Goal: Task Accomplishment & Management: Manage account settings

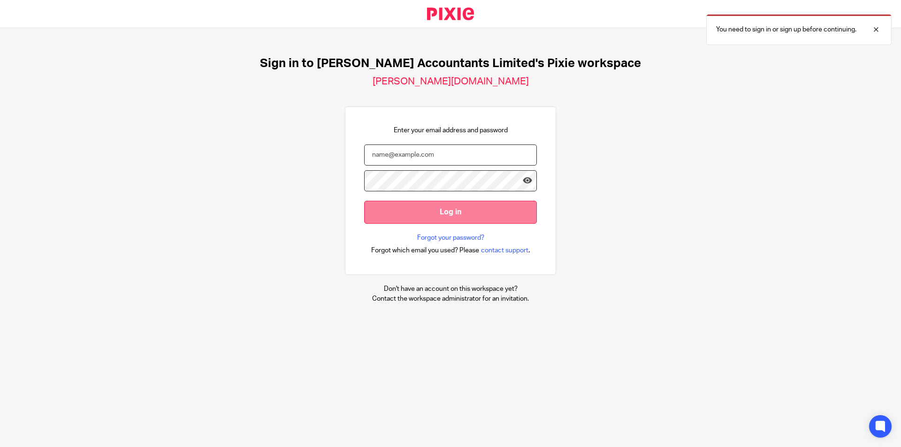
type input "charlie.howlett@corrigan.co.uk"
click at [485, 208] on input "Log in" at bounding box center [450, 212] width 173 height 23
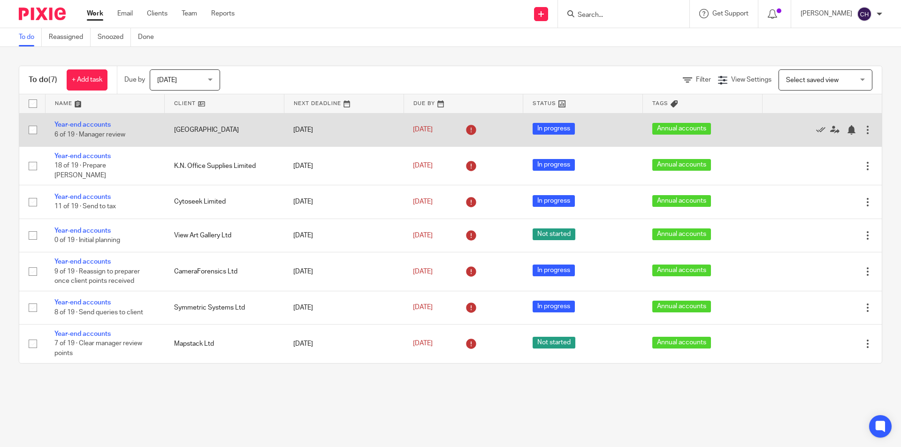
click at [863, 127] on div at bounding box center [867, 129] width 9 height 9
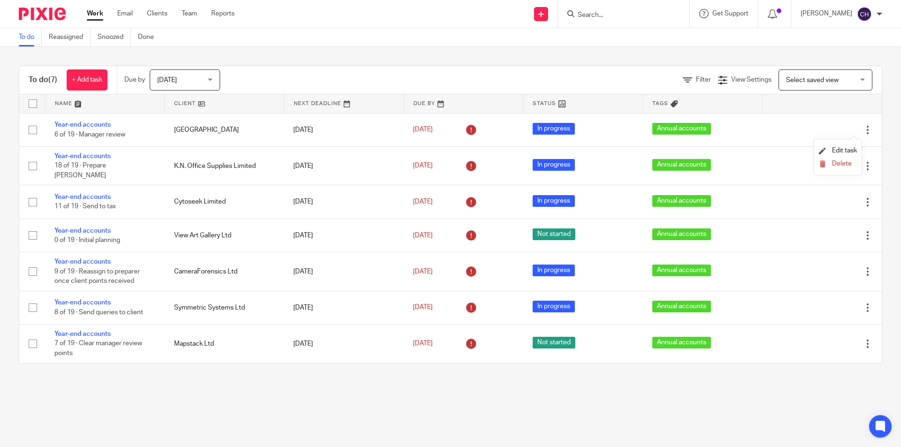
click at [879, 103] on div "To do (7) + Add task Due by Today Today Today Tomorrow This week Next week This…" at bounding box center [450, 215] width 901 height 336
click at [813, 14] on p "[PERSON_NAME]" at bounding box center [827, 13] width 52 height 9
click at [774, 40] on div "To do Reassigned Snoozed Done" at bounding box center [450, 37] width 901 height 19
click at [54, 13] on img at bounding box center [42, 14] width 47 height 13
click at [183, 73] on span "[DATE]" at bounding box center [182, 80] width 50 height 20
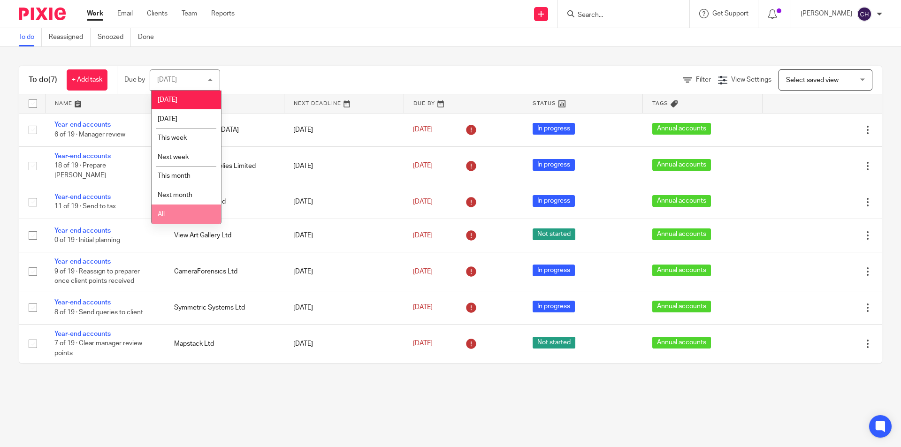
click at [164, 212] on span "All" at bounding box center [161, 214] width 7 height 7
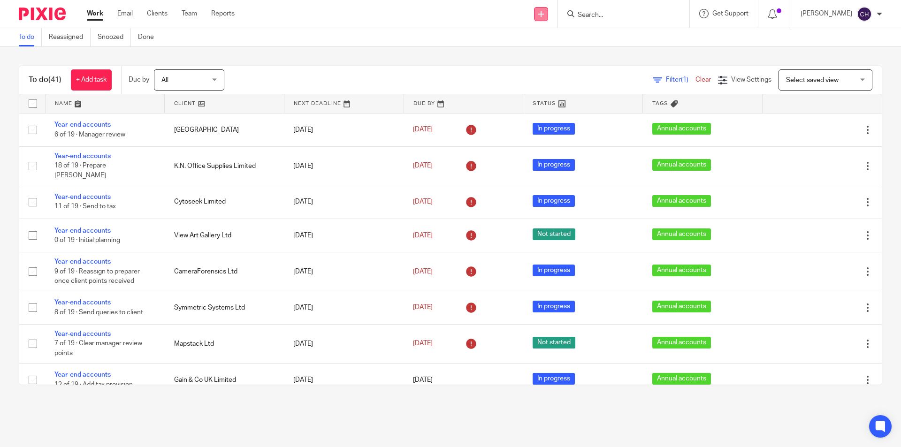
click at [545, 18] on link at bounding box center [541, 14] width 14 height 14
click at [532, 17] on div "Send new email Create task Add client Request signature" at bounding box center [541, 14] width 33 height 28
click at [777, 17] on icon at bounding box center [772, 13] width 9 height 9
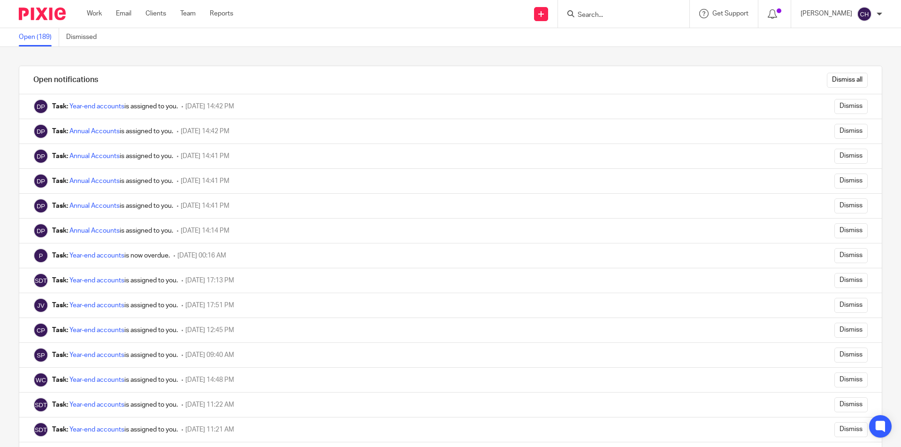
click at [878, 14] on div at bounding box center [880, 14] width 6 height 6
click at [853, 38] on span "My profile" at bounding box center [843, 37] width 29 height 7
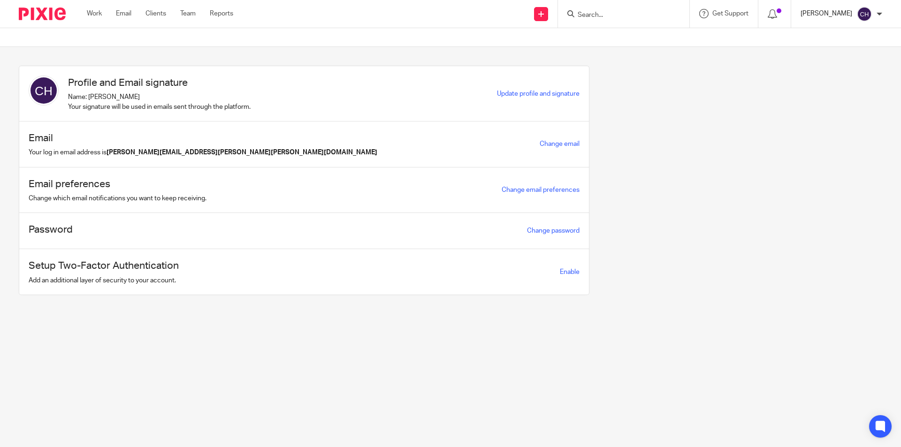
click at [842, 16] on p "[PERSON_NAME]" at bounding box center [827, 13] width 52 height 9
click at [836, 40] on span "My profile" at bounding box center [843, 37] width 29 height 7
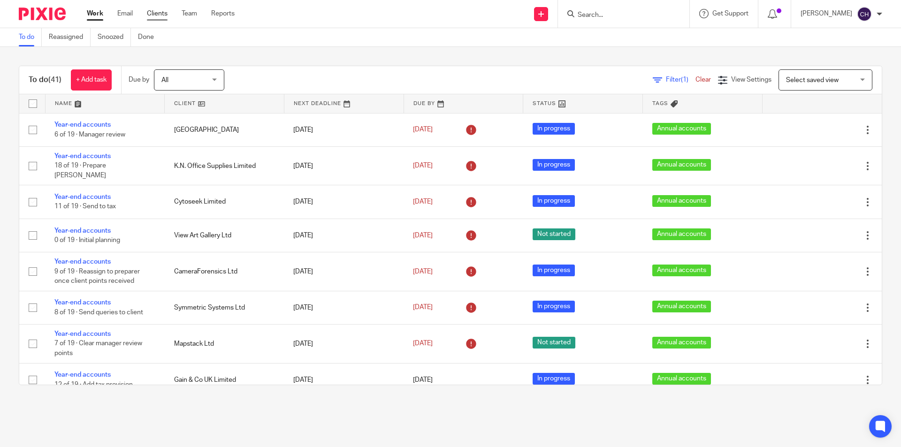
click at [159, 14] on link "Clients" at bounding box center [157, 13] width 21 height 9
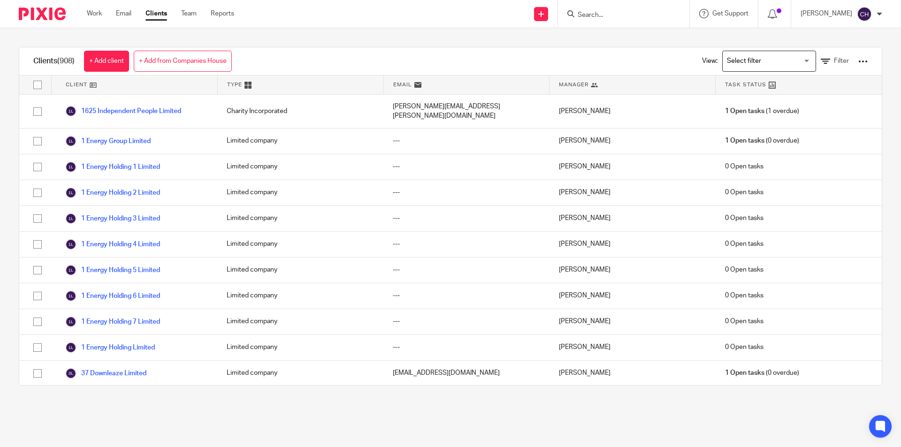
click at [98, 14] on link "Work" at bounding box center [94, 13] width 15 height 9
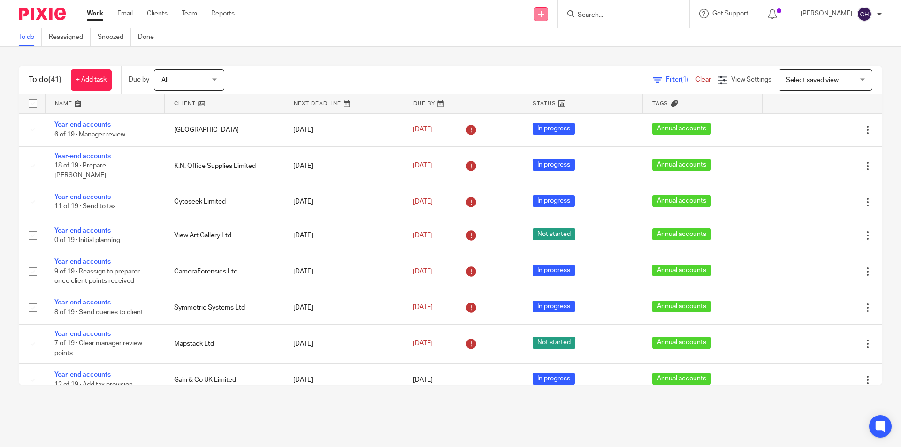
click at [548, 17] on link at bounding box center [541, 14] width 14 height 14
click at [549, 54] on link "Create task" at bounding box center [548, 58] width 66 height 14
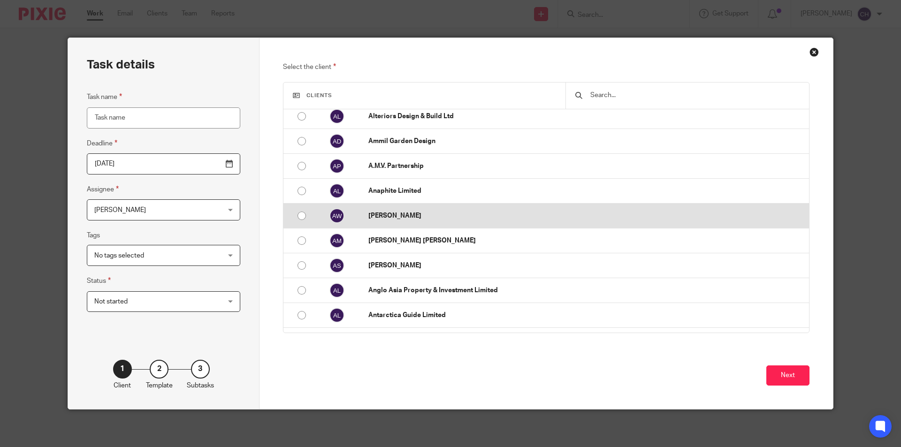
scroll to position [845, 0]
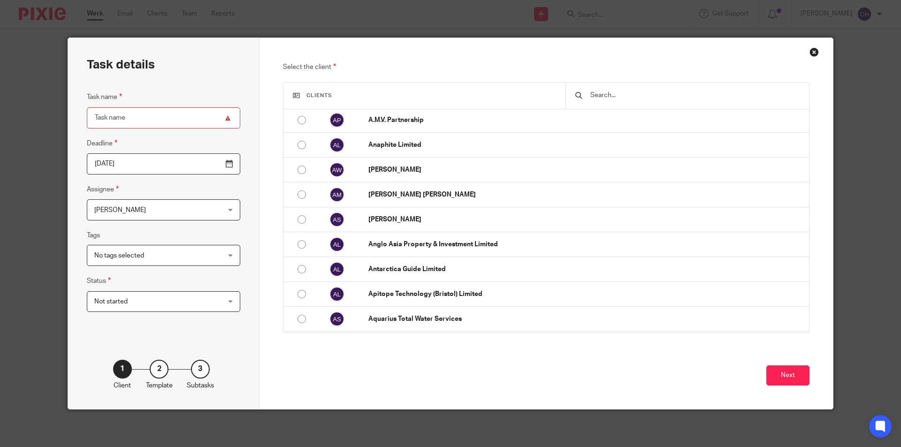
click at [810, 54] on div "Close this dialog window" at bounding box center [814, 51] width 9 height 9
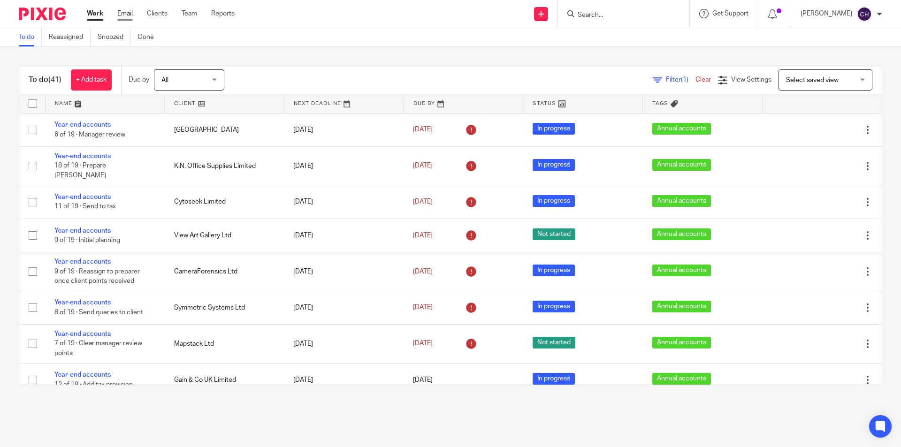
click at [120, 14] on link "Email" at bounding box center [124, 13] width 15 height 9
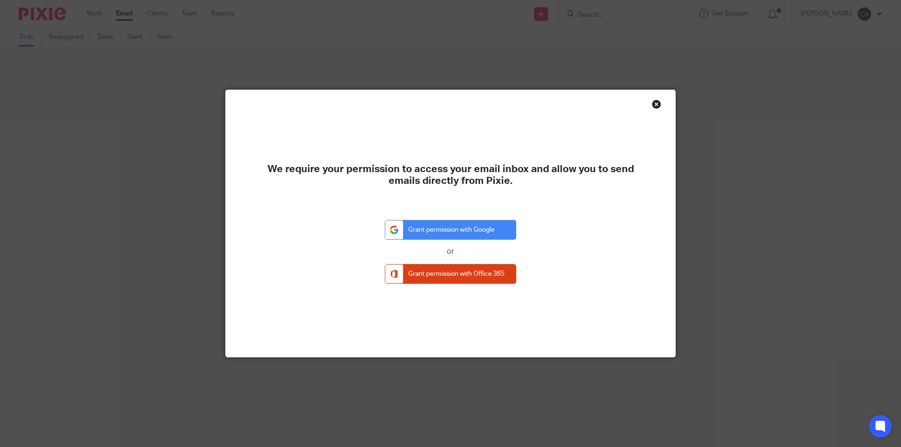
click at [655, 106] on div "Close this dialog window" at bounding box center [656, 104] width 9 height 9
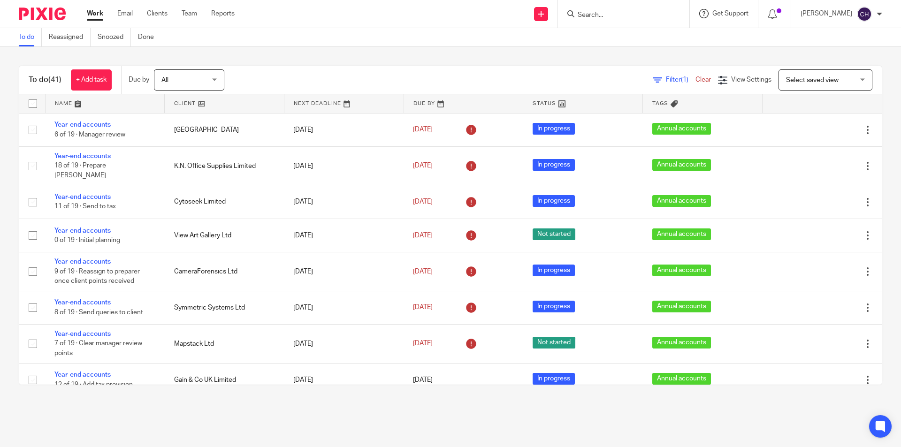
click at [709, 16] on icon at bounding box center [703, 13] width 9 height 9
click at [592, 40] on div "To do Reassigned Snoozed Done" at bounding box center [450, 37] width 901 height 19
click at [156, 15] on link "Clients" at bounding box center [157, 13] width 21 height 9
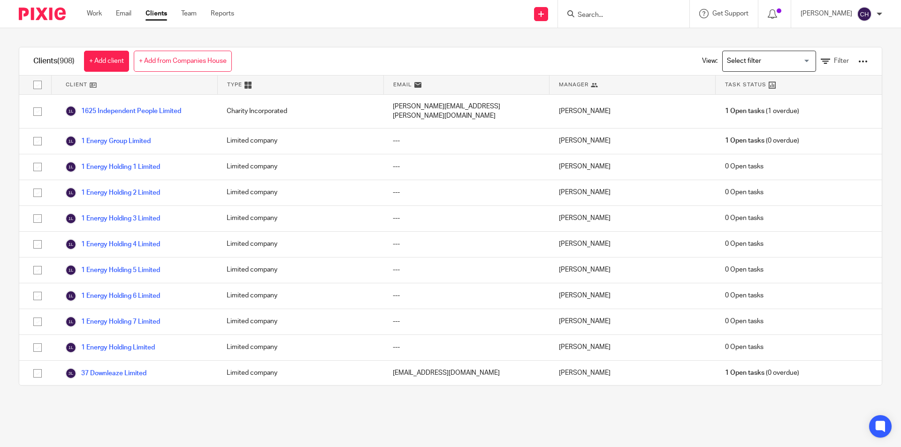
click at [740, 57] on input "Search for option" at bounding box center [767, 61] width 87 height 16
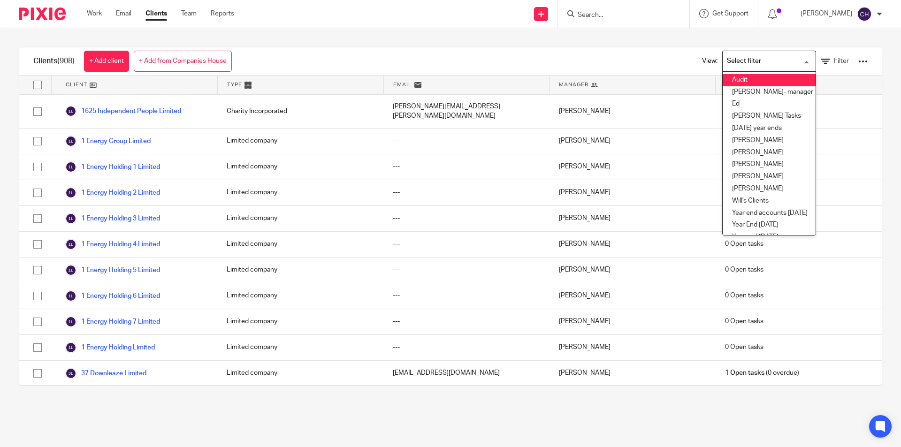
click at [723, 80] on li "Audit" at bounding box center [769, 80] width 93 height 12
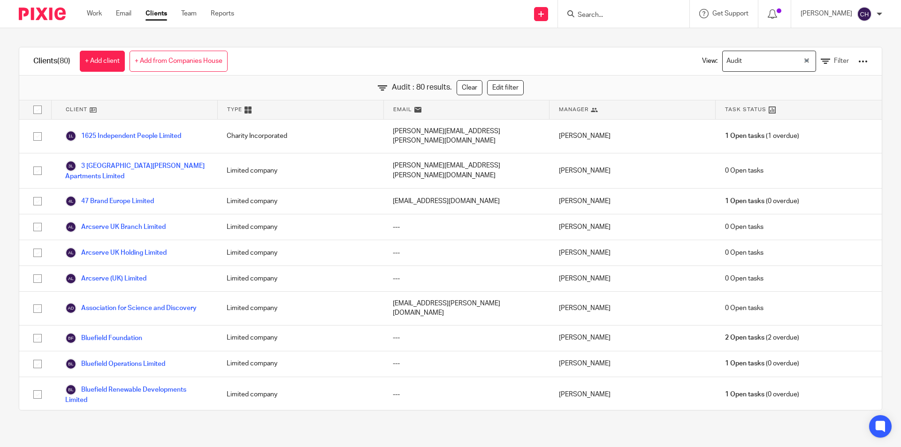
click at [859, 64] on div at bounding box center [863, 61] width 9 height 9
click at [559, 69] on div "Clients (80) + Add client + Add from Companies House View: Audit Loading... Fil…" at bounding box center [450, 61] width 863 height 28
click at [879, 15] on div at bounding box center [880, 14] width 6 height 6
click at [191, 11] on link "Team" at bounding box center [188, 13] width 15 height 9
click at [219, 13] on link "Reports" at bounding box center [222, 13] width 23 height 9
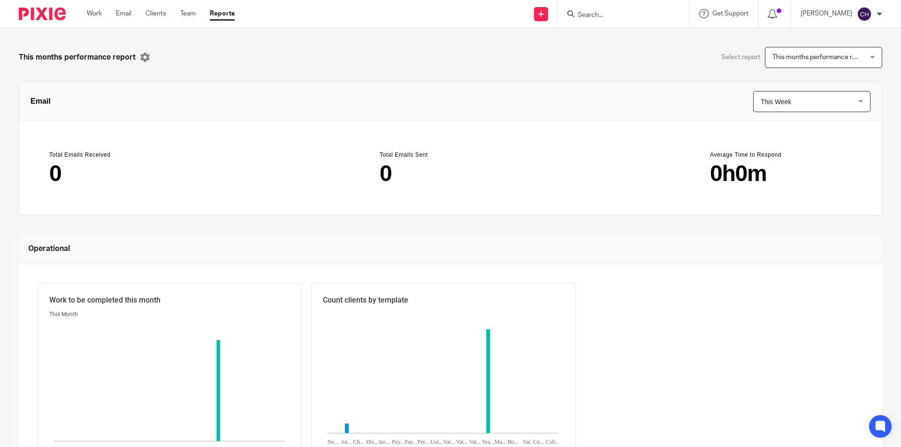
click at [46, 9] on img at bounding box center [42, 14] width 47 height 13
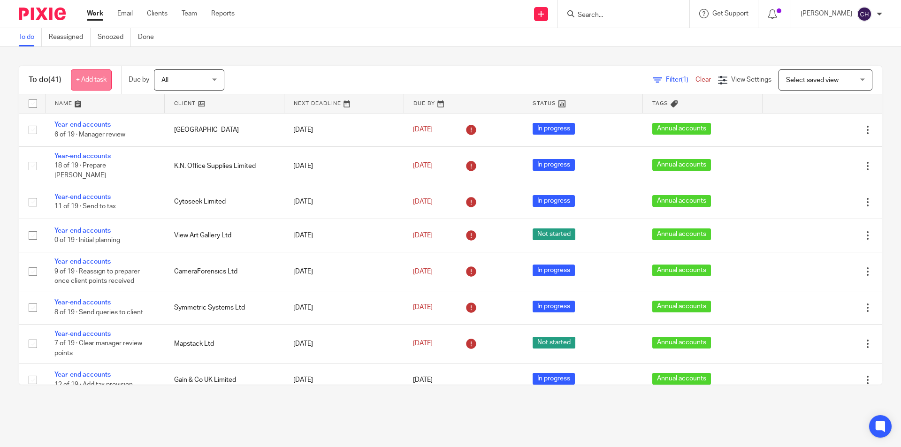
click at [97, 80] on link "+ Add task" at bounding box center [91, 79] width 41 height 21
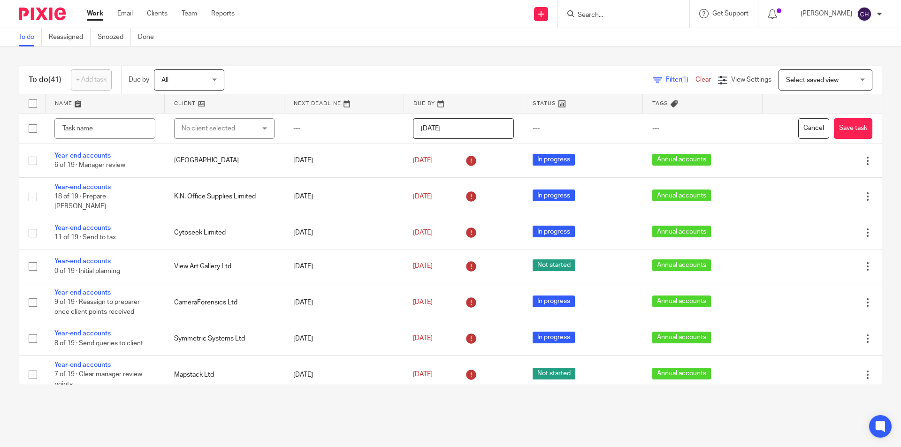
click at [97, 56] on div "To do (41) + Add task Due by All All Today Tomorrow This week Next week This mo…" at bounding box center [450, 225] width 901 height 357
click at [48, 24] on div at bounding box center [38, 14] width 77 height 28
click at [48, 20] on img at bounding box center [42, 14] width 47 height 13
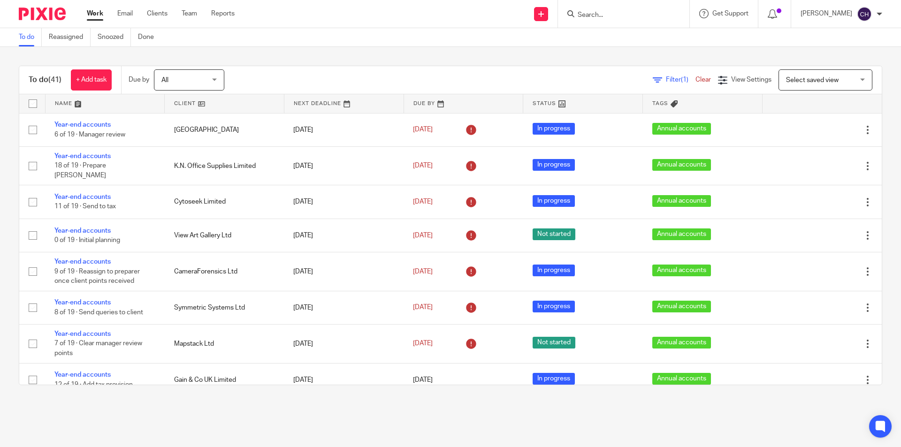
click at [180, 79] on span "All" at bounding box center [186, 80] width 50 height 20
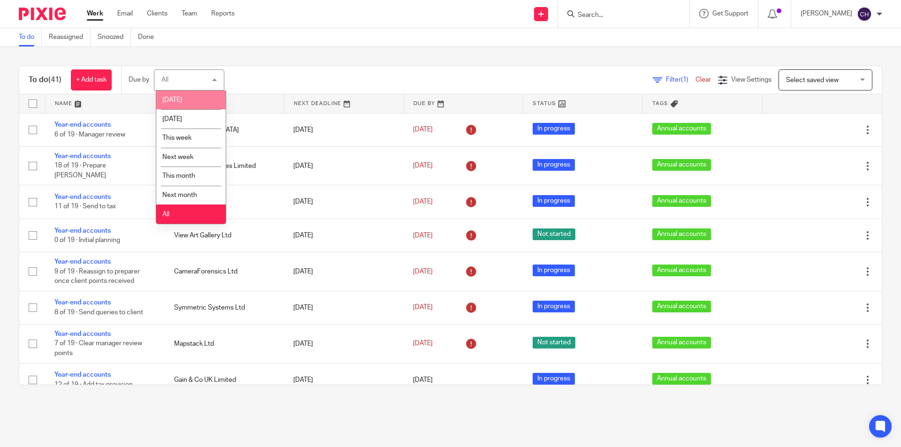
click at [297, 80] on div "Filter (1) Clear View Settings View Settings (1) Filters Clear Save Manage save…" at bounding box center [561, 79] width 641 height 21
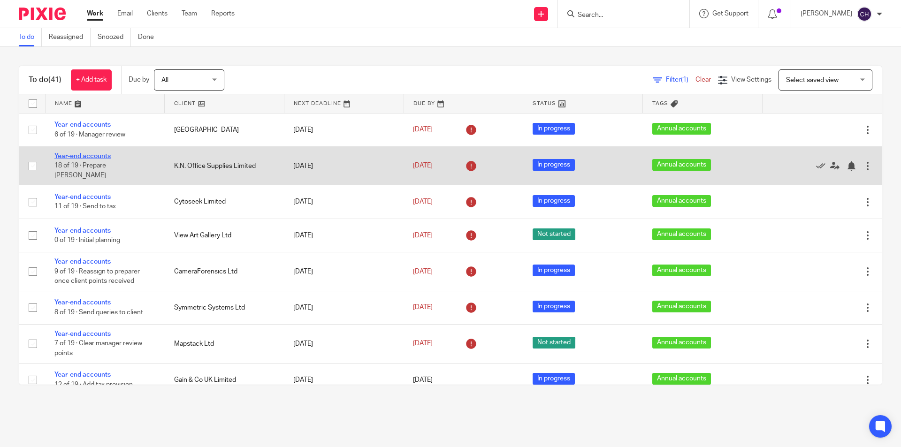
click at [107, 159] on link "Year-end accounts" at bounding box center [82, 156] width 56 height 7
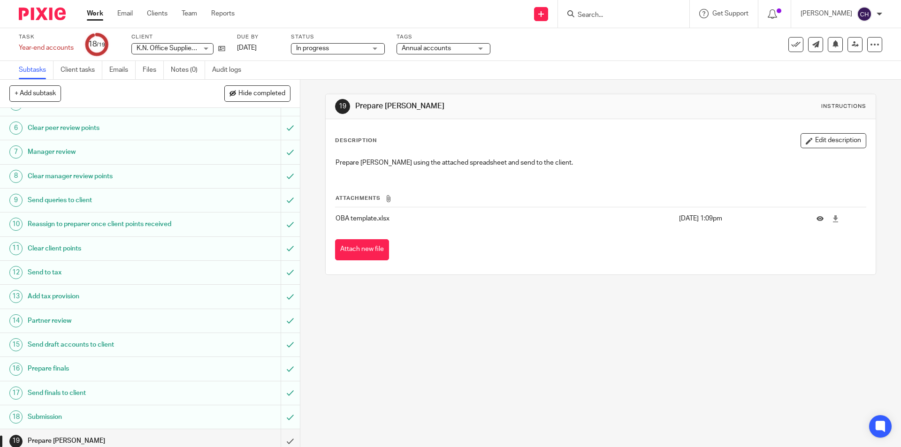
scroll to position [119, 0]
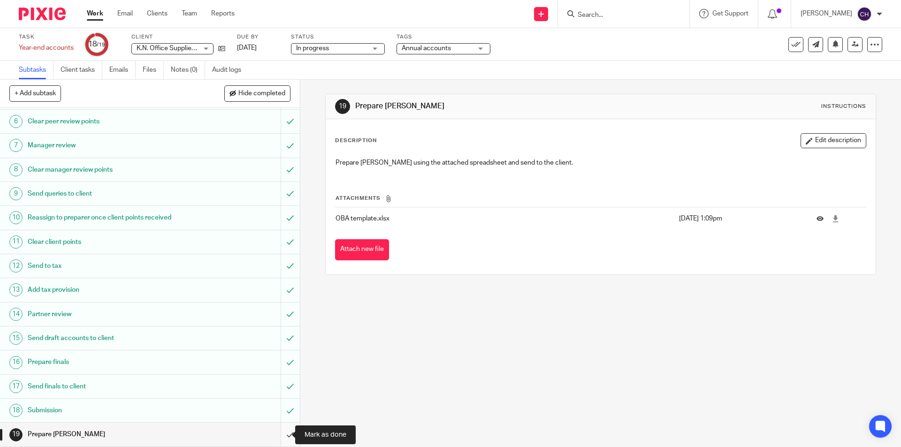
click at [283, 433] on input "submit" at bounding box center [150, 434] width 300 height 23
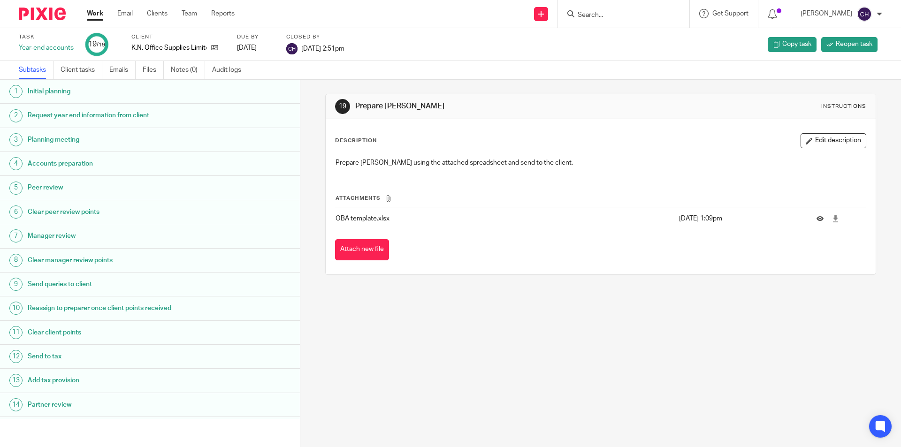
click at [50, 46] on div "Year-end accounts" at bounding box center [46, 47] width 55 height 9
click at [82, 70] on link "Client tasks" at bounding box center [82, 70] width 42 height 18
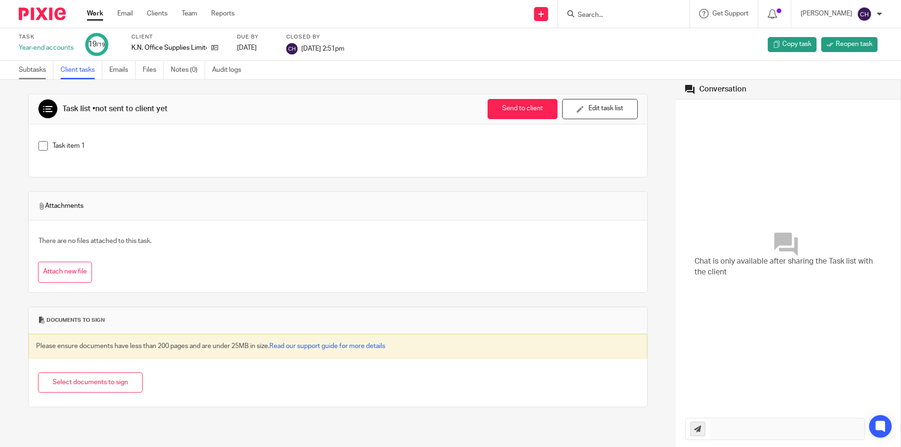
click at [34, 69] on link "Subtasks" at bounding box center [36, 70] width 35 height 18
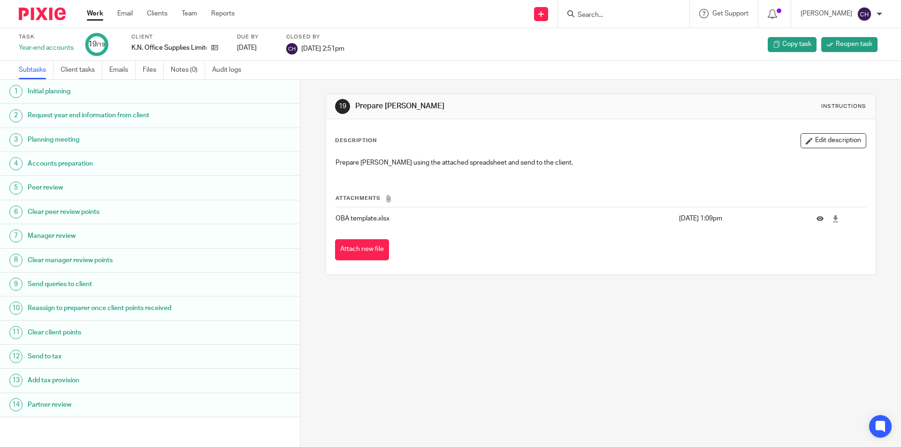
click at [625, 15] on input "Search" at bounding box center [619, 15] width 85 height 8
type input "task te"
click at [706, 9] on icon at bounding box center [703, 13] width 9 height 9
click at [702, 74] on span "Access the academy" at bounding box center [696, 74] width 79 height 10
click at [61, 13] on img at bounding box center [42, 14] width 47 height 13
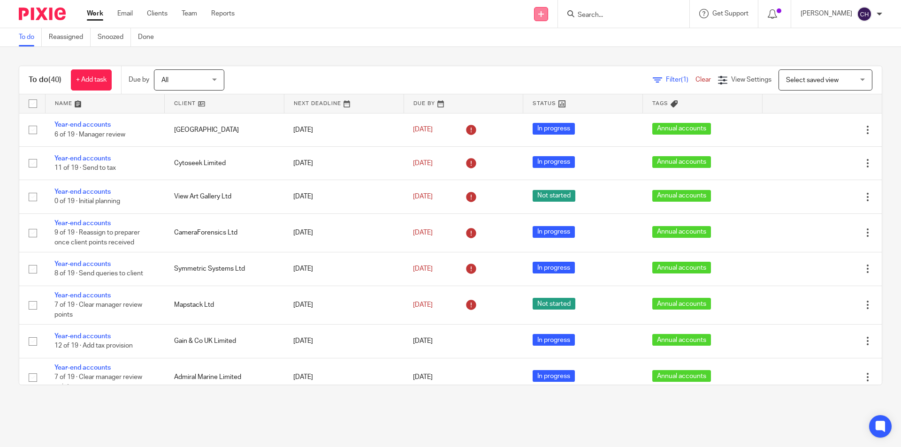
click at [548, 15] on link at bounding box center [541, 14] width 14 height 14
drag, startPoint x: 625, startPoint y: 50, endPoint x: 630, endPoint y: 49, distance: 5.7
click at [630, 49] on div "To do (40) + Add task Due by All All [DATE] [DATE] This week Next week This mon…" at bounding box center [450, 225] width 901 height 357
click at [875, 18] on div "[PERSON_NAME]" at bounding box center [842, 14] width 82 height 15
click at [777, 17] on icon at bounding box center [772, 13] width 9 height 9
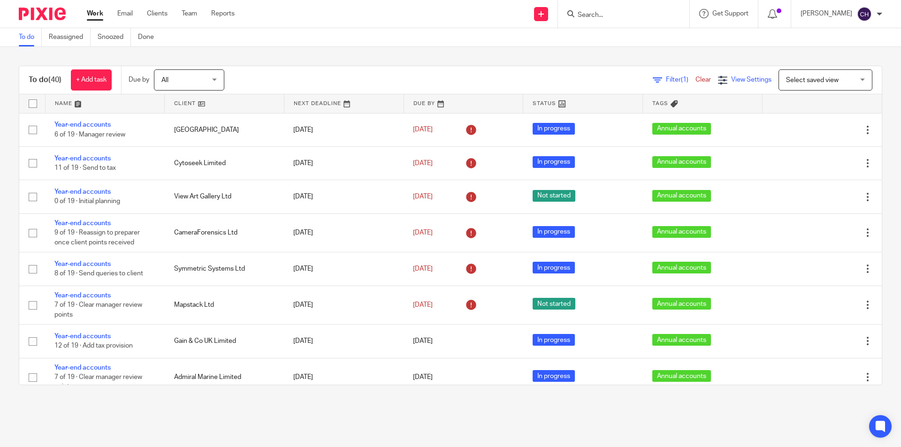
click at [735, 79] on span "View Settings" at bounding box center [751, 80] width 40 height 7
click at [288, 62] on div "To do (40) + Add task Due by All All Today Tomorrow This week Next week This mo…" at bounding box center [450, 225] width 901 height 357
click at [56, 10] on img at bounding box center [42, 14] width 47 height 13
click at [846, 16] on p "[PERSON_NAME]" at bounding box center [827, 13] width 52 height 9
click at [846, 35] on span "My profile" at bounding box center [843, 37] width 29 height 7
